Goal: Navigation & Orientation: Find specific page/section

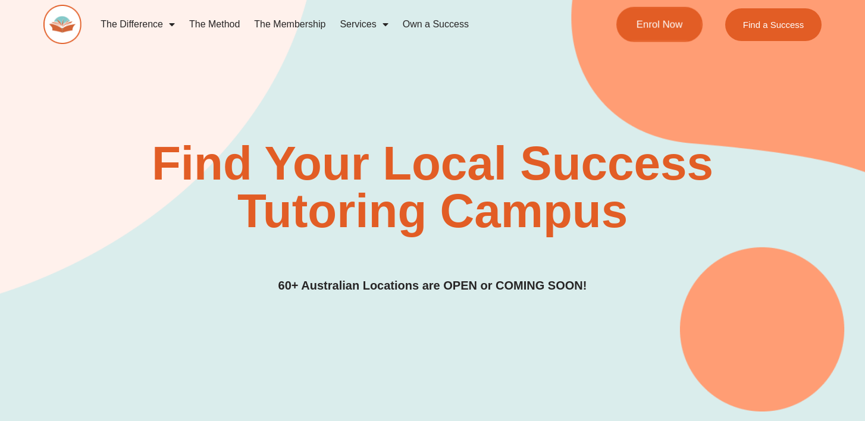
click at [657, 39] on link "Enrol Now" at bounding box center [659, 24] width 86 height 35
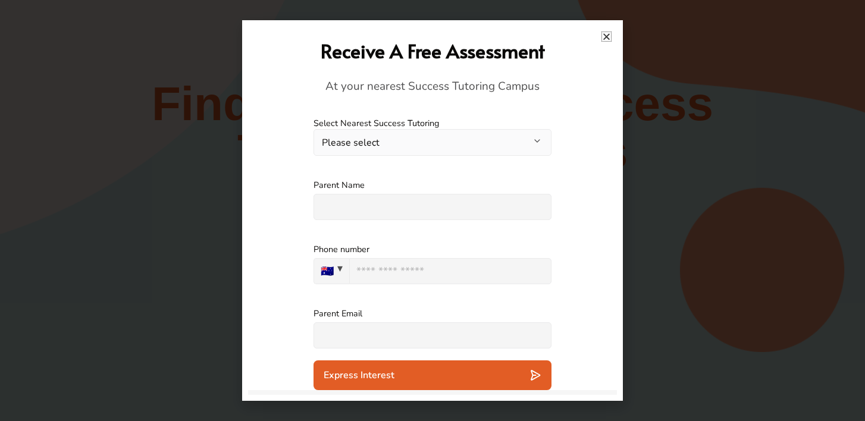
scroll to position [57, 0]
click at [610, 36] on icon "Close" at bounding box center [606, 36] width 9 height 9
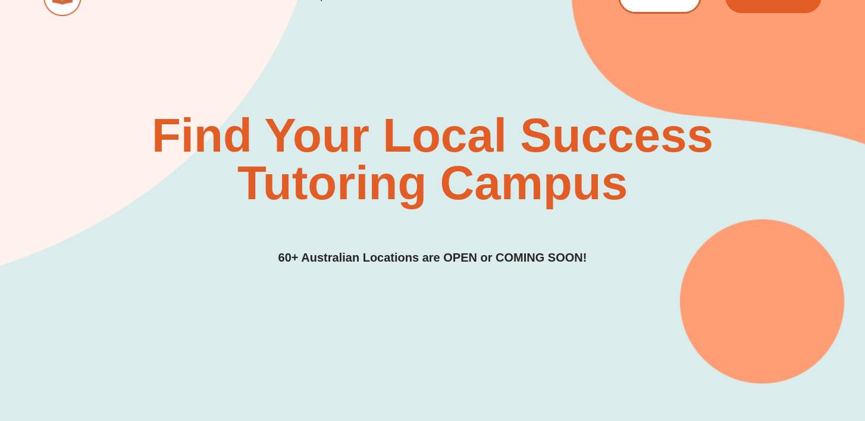
scroll to position [0, 0]
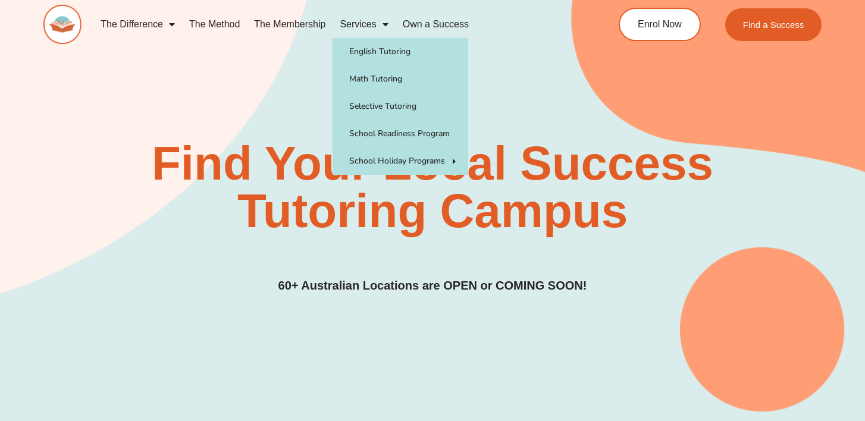
click at [377, 26] on span "Menu" at bounding box center [383, 24] width 12 height 21
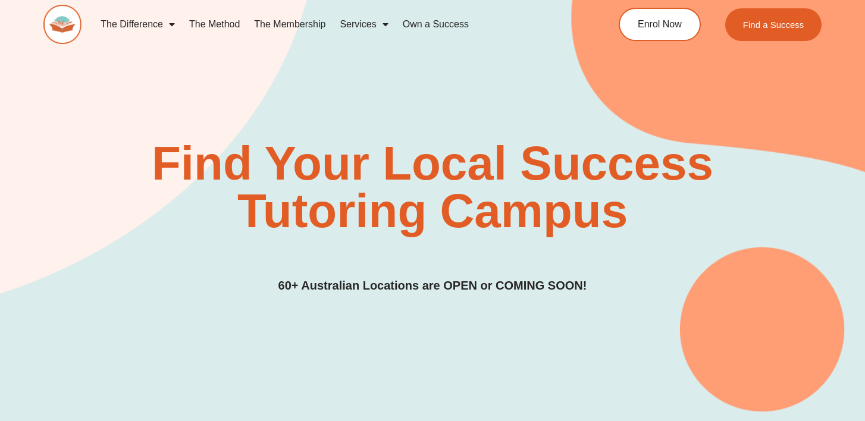
click at [377, 26] on span "Menu" at bounding box center [383, 24] width 12 height 21
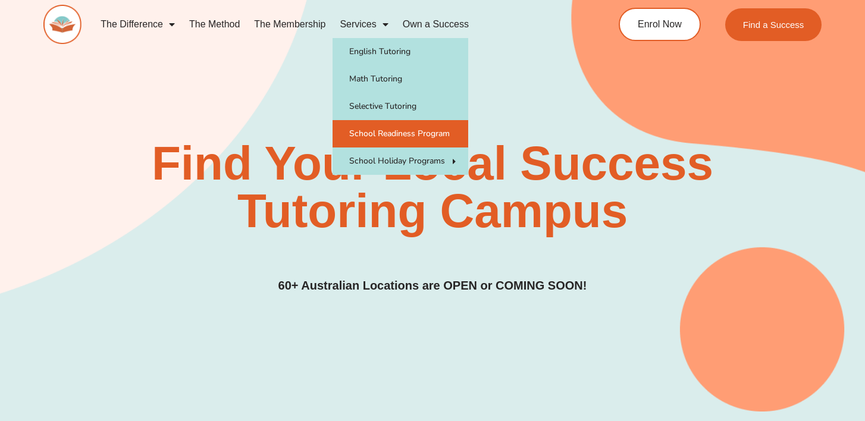
click at [393, 133] on link "School Readiness Program" at bounding box center [401, 133] width 136 height 27
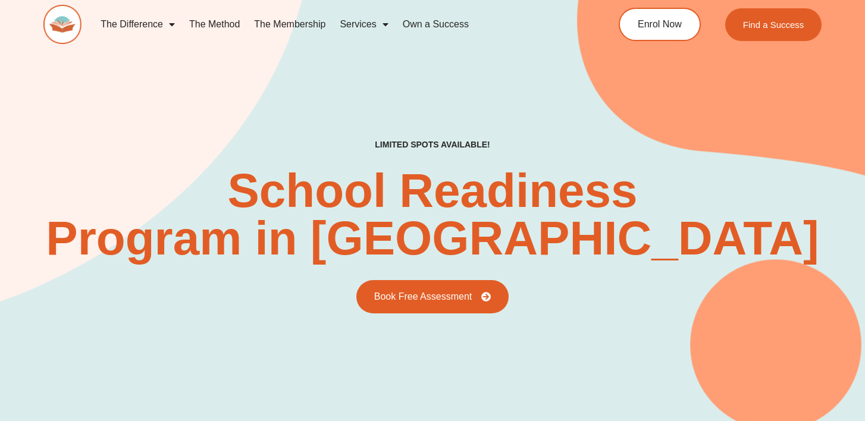
click at [432, 26] on link "Own a Success" at bounding box center [436, 24] width 80 height 27
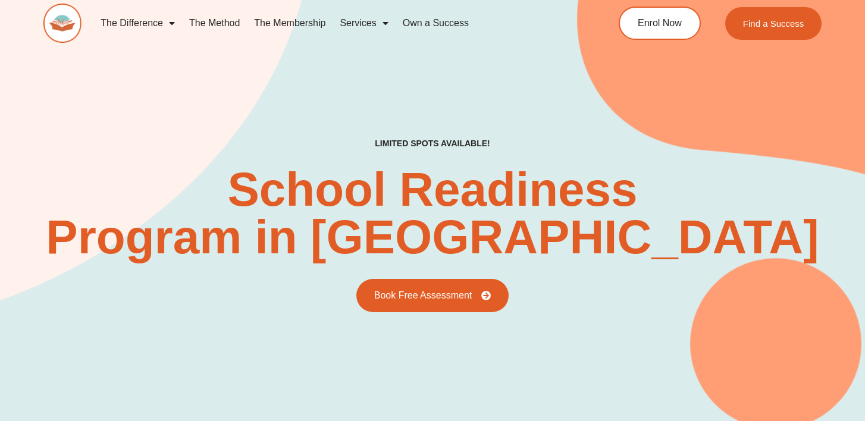
scroll to position [1, 0]
click at [434, 23] on link "Own a Success" at bounding box center [436, 23] width 80 height 27
